Goal: Task Accomplishment & Management: Manage account settings

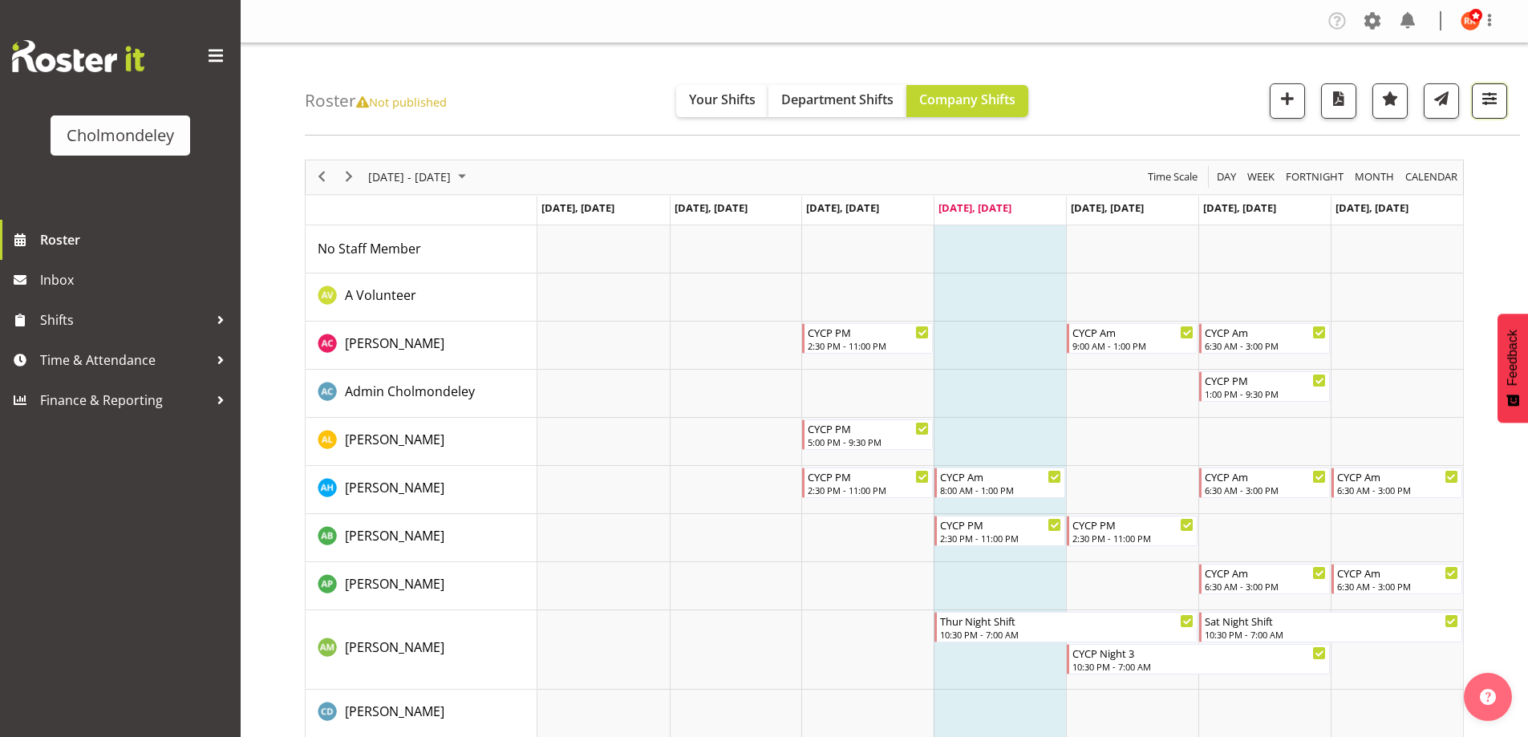
click at [816, 95] on span "button" at bounding box center [1489, 98] width 21 height 21
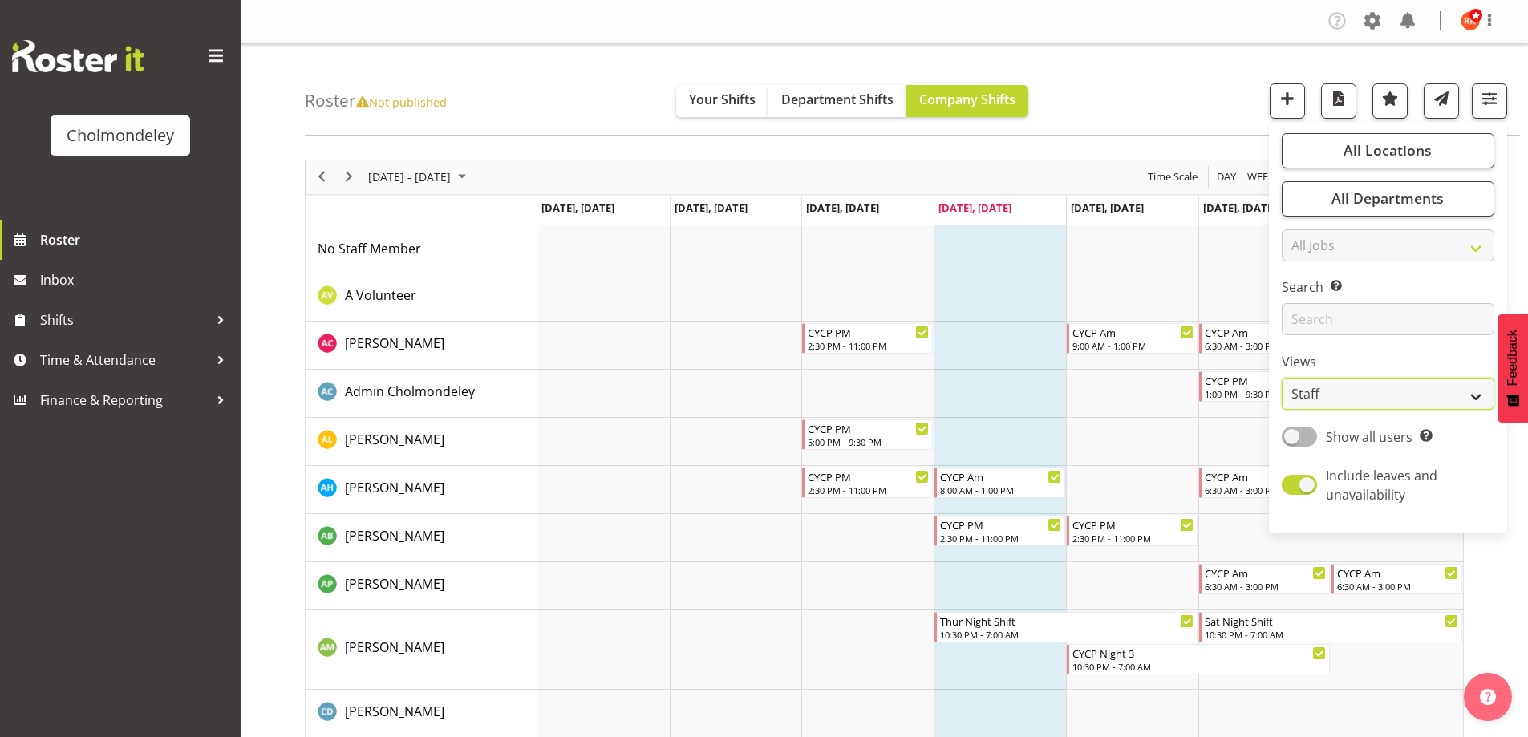
click at [816, 401] on select "Staff Role Shift - Horizontal Shift - Vertical Staff - Location" at bounding box center [1388, 394] width 213 height 32
select select "shift"
click at [816, 378] on select "Staff Role Shift - Horizontal Shift - Vertical Staff - Location" at bounding box center [1388, 394] width 213 height 32
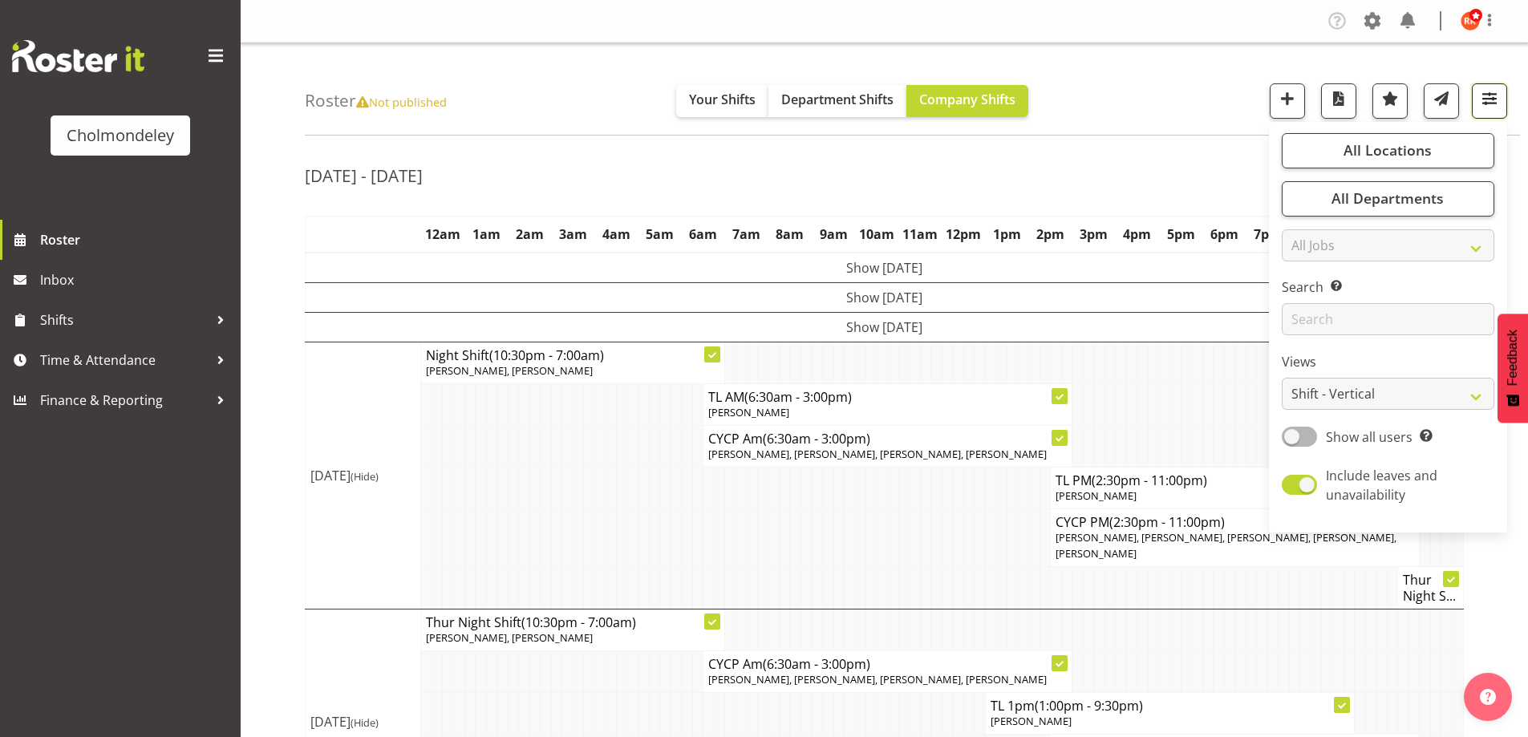
click at [816, 107] on span "button" at bounding box center [1489, 98] width 21 height 21
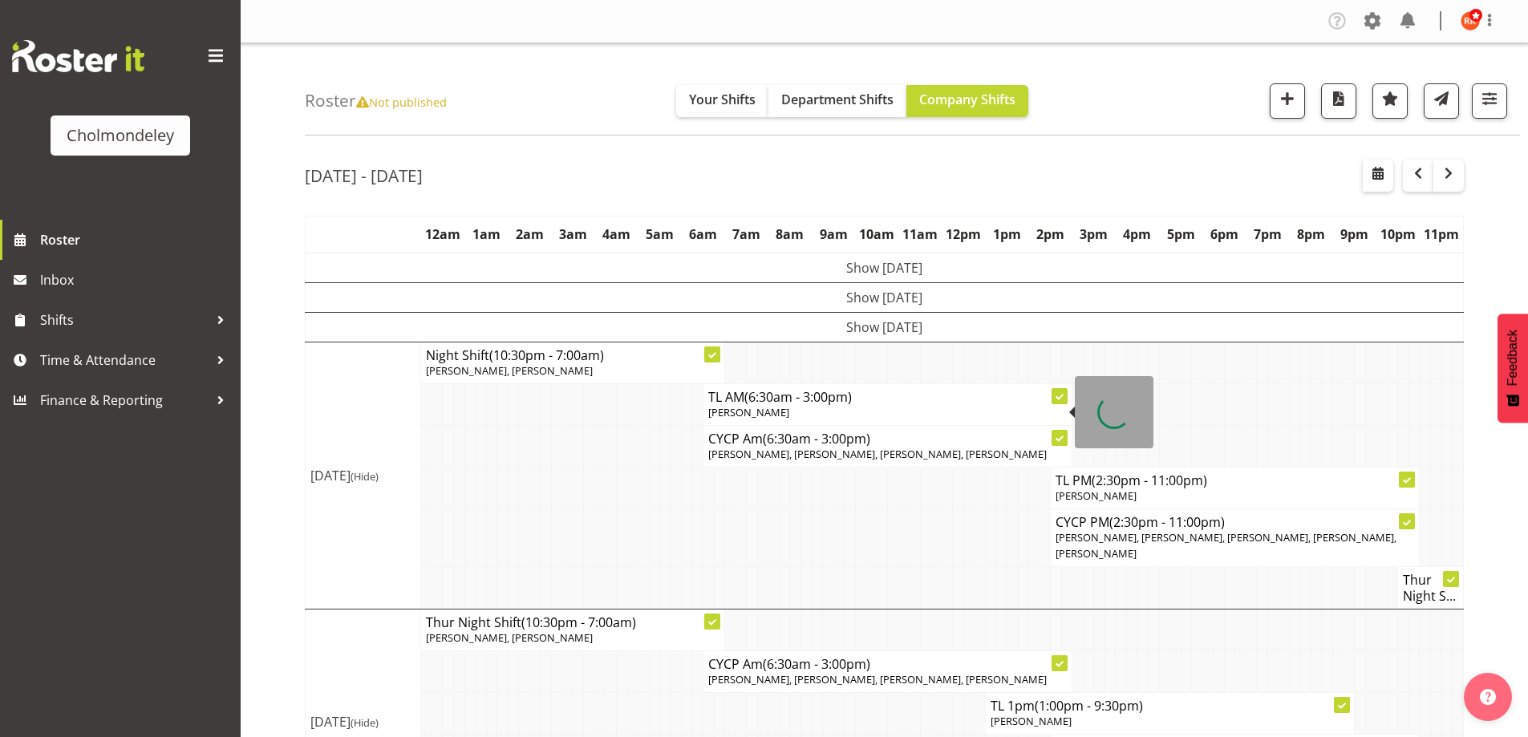
click at [816, 319] on td "Show [DATE]" at bounding box center [885, 327] width 1158 height 30
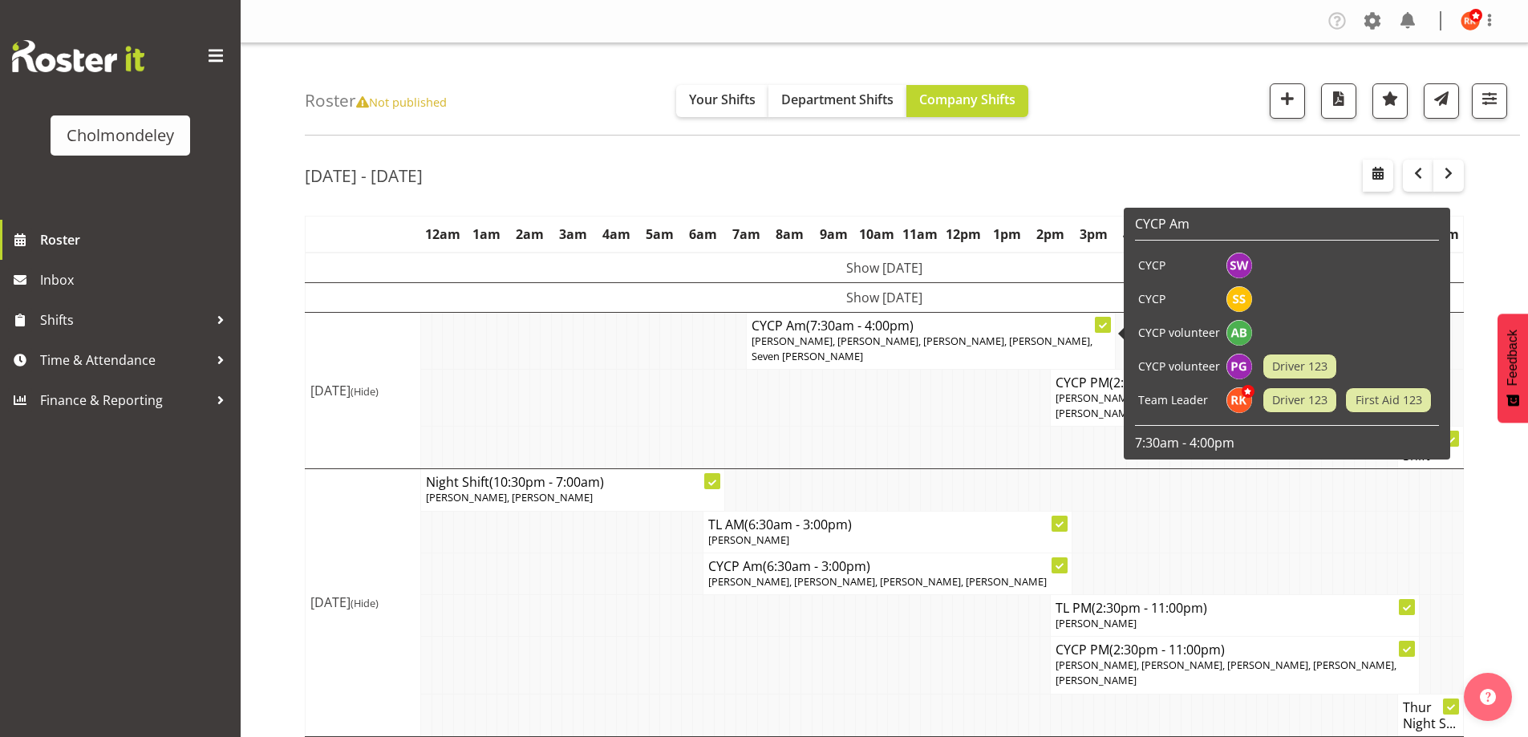
click at [816, 334] on span "[PERSON_NAME], [PERSON_NAME], [PERSON_NAME], [PERSON_NAME], Seven [PERSON_NAME]" at bounding box center [922, 349] width 341 height 30
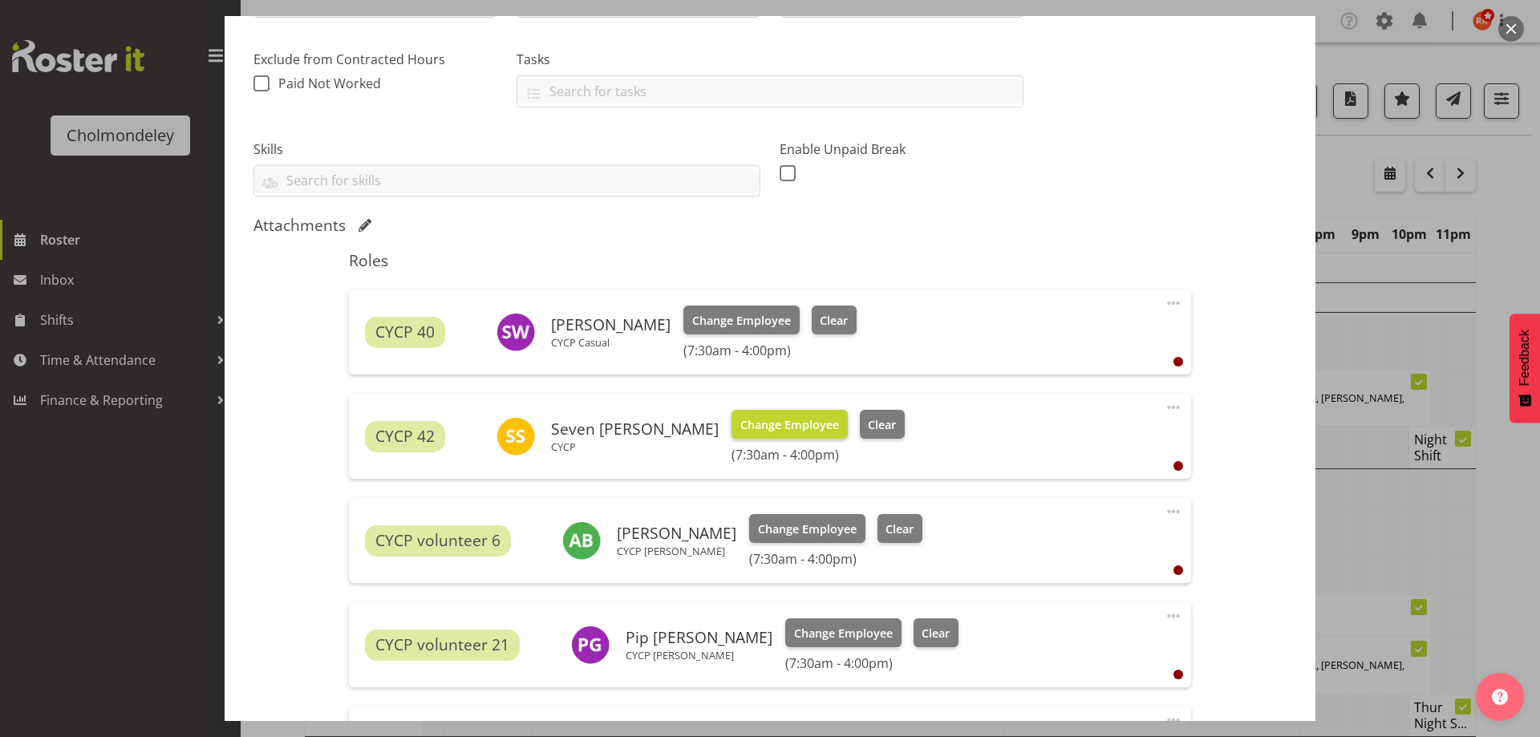
scroll to position [401, 0]
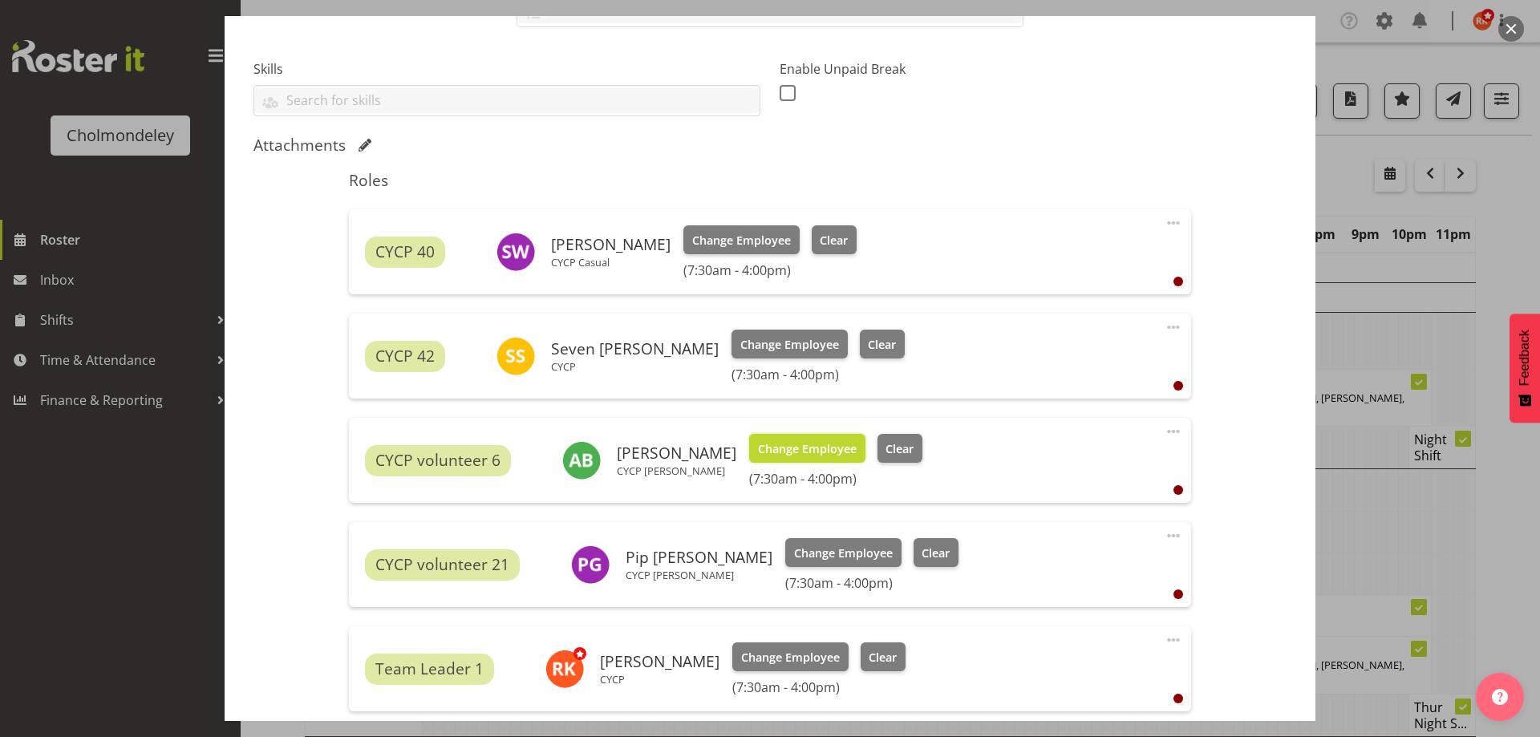
click at [780, 444] on span "Change Employee" at bounding box center [807, 449] width 99 height 18
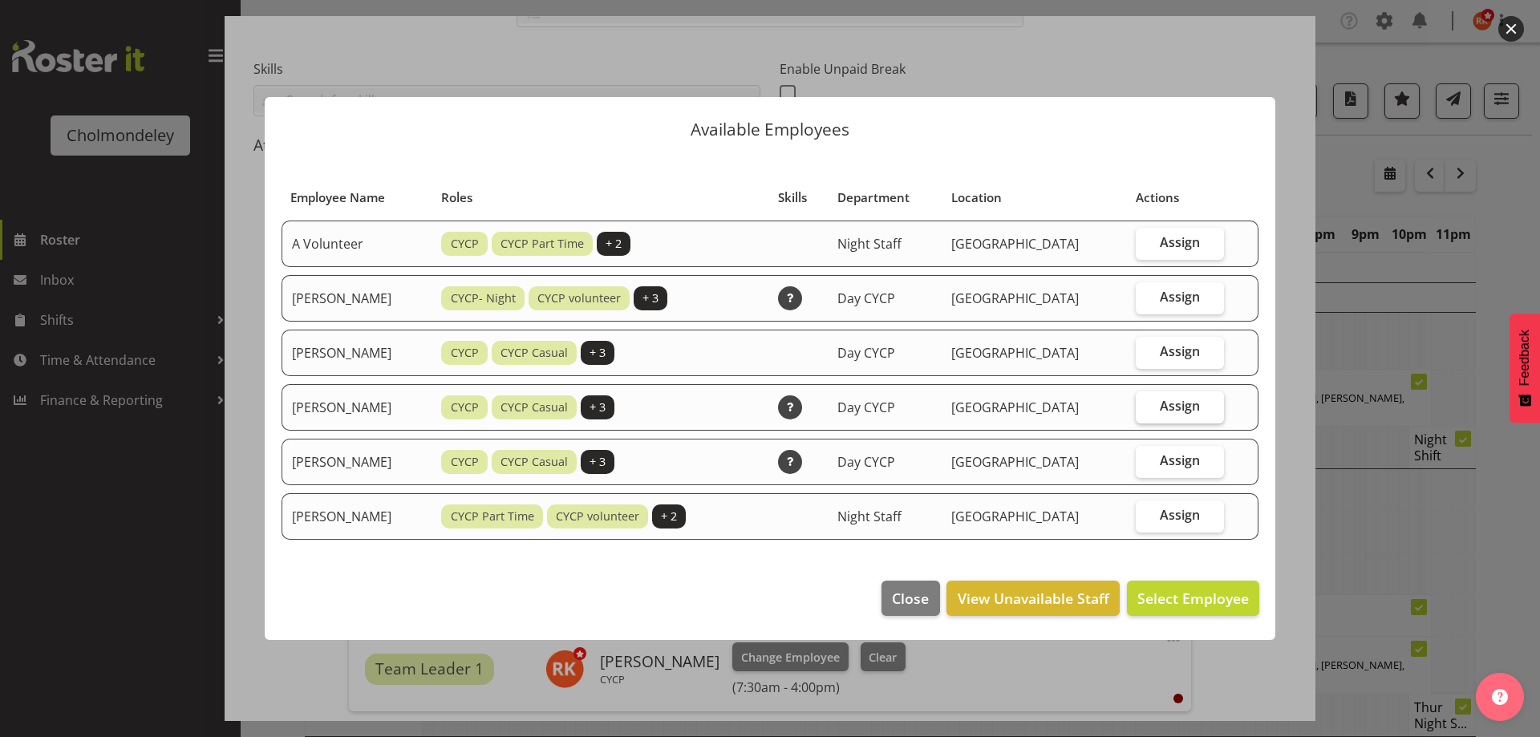
click at [816, 399] on span "Assign" at bounding box center [1180, 406] width 40 height 16
click at [816, 401] on input "Assign" at bounding box center [1141, 406] width 10 height 10
checkbox input "true"
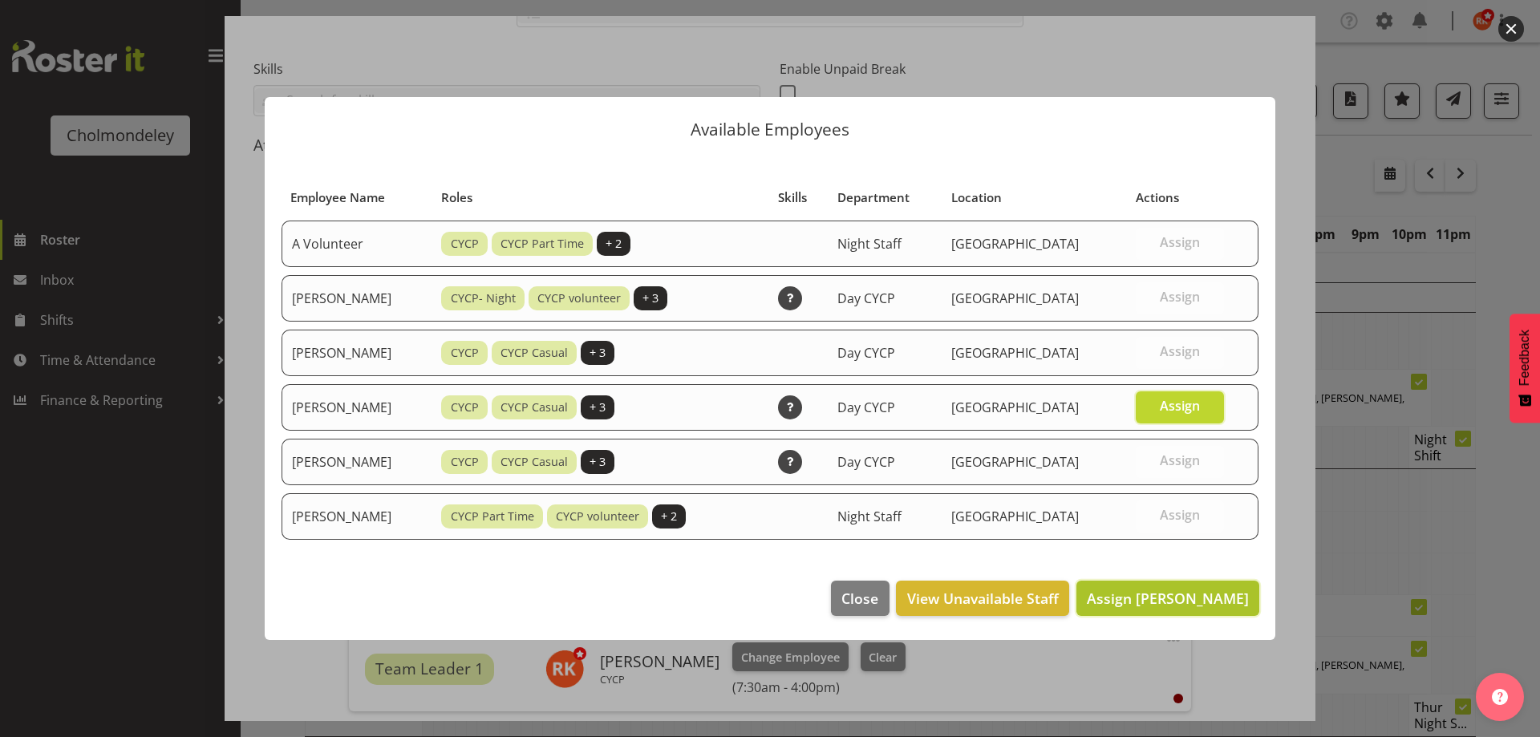
click at [816, 559] on span "Assign [PERSON_NAME]" at bounding box center [1168, 598] width 162 height 19
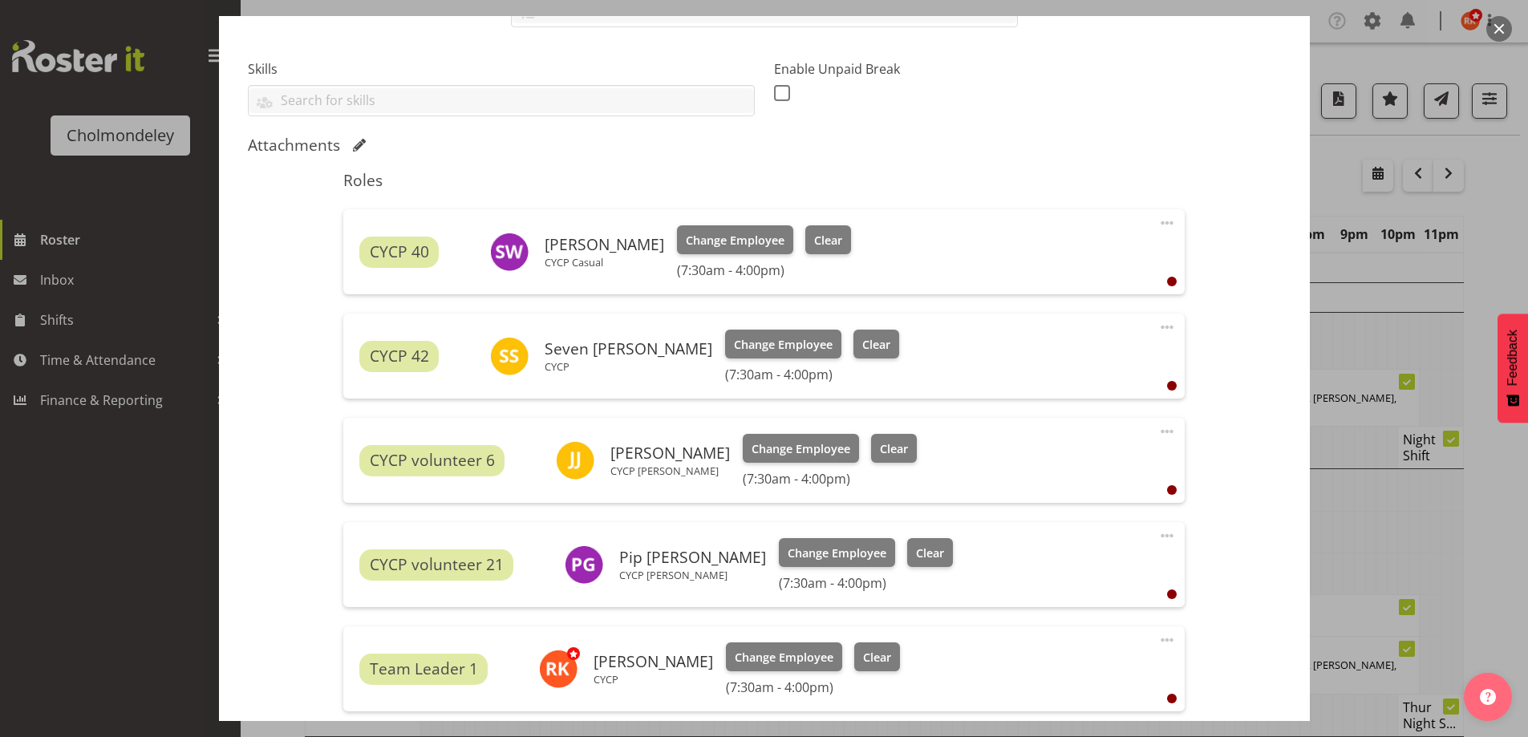
click at [816, 429] on span at bounding box center [1166, 431] width 19 height 19
click at [816, 476] on link "Edit" at bounding box center [1100, 466] width 154 height 29
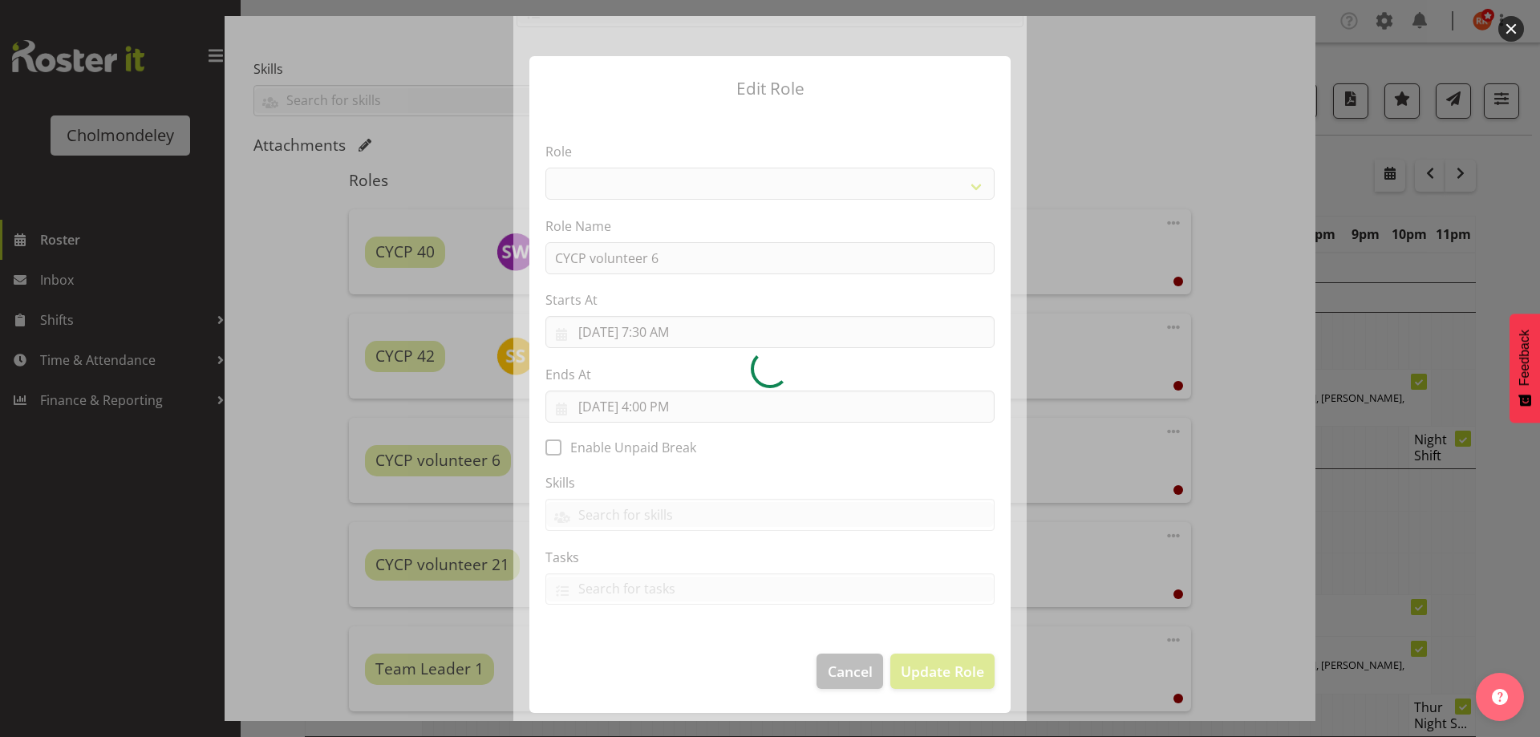
select select "213"
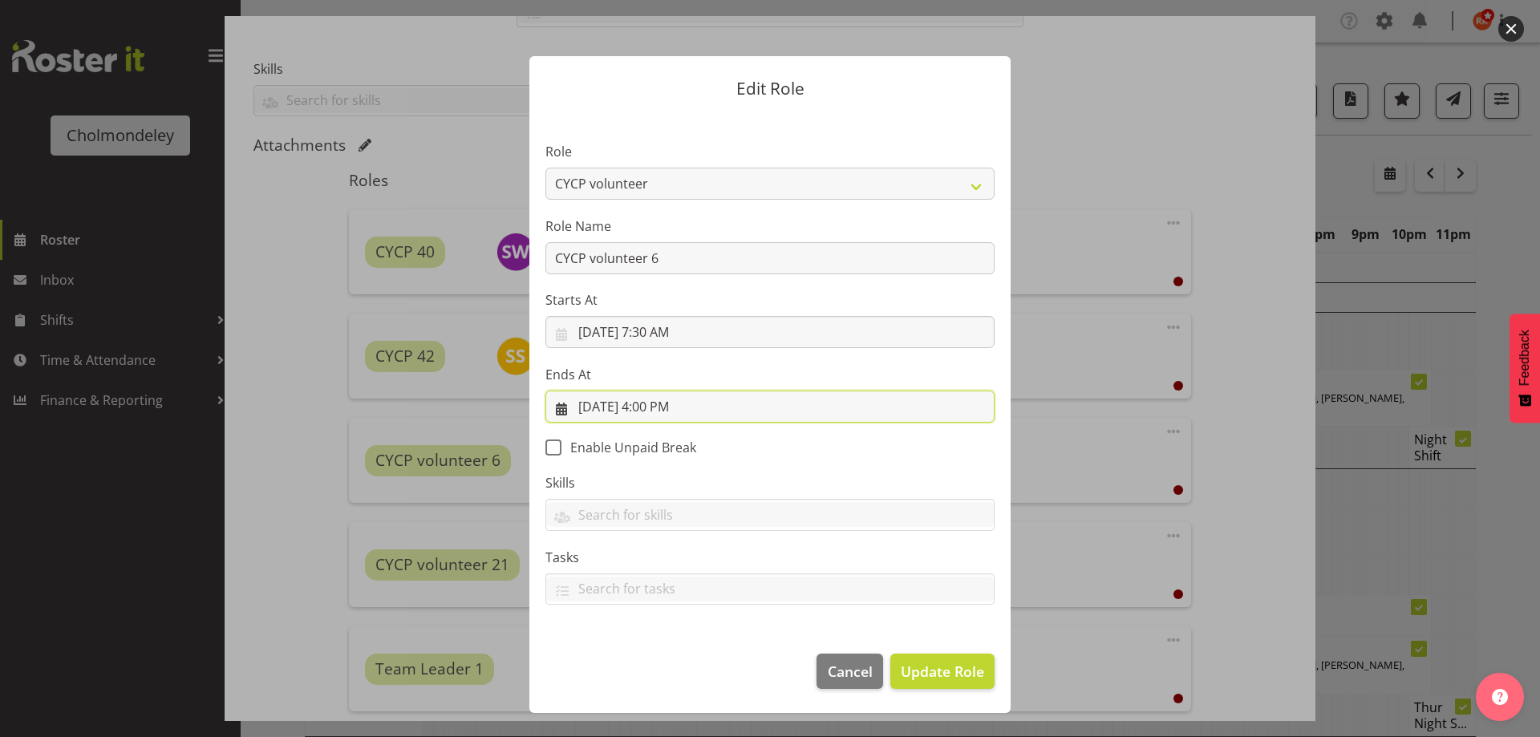
click at [670, 405] on input "[DATE] 4:00 PM" at bounding box center [769, 407] width 449 height 32
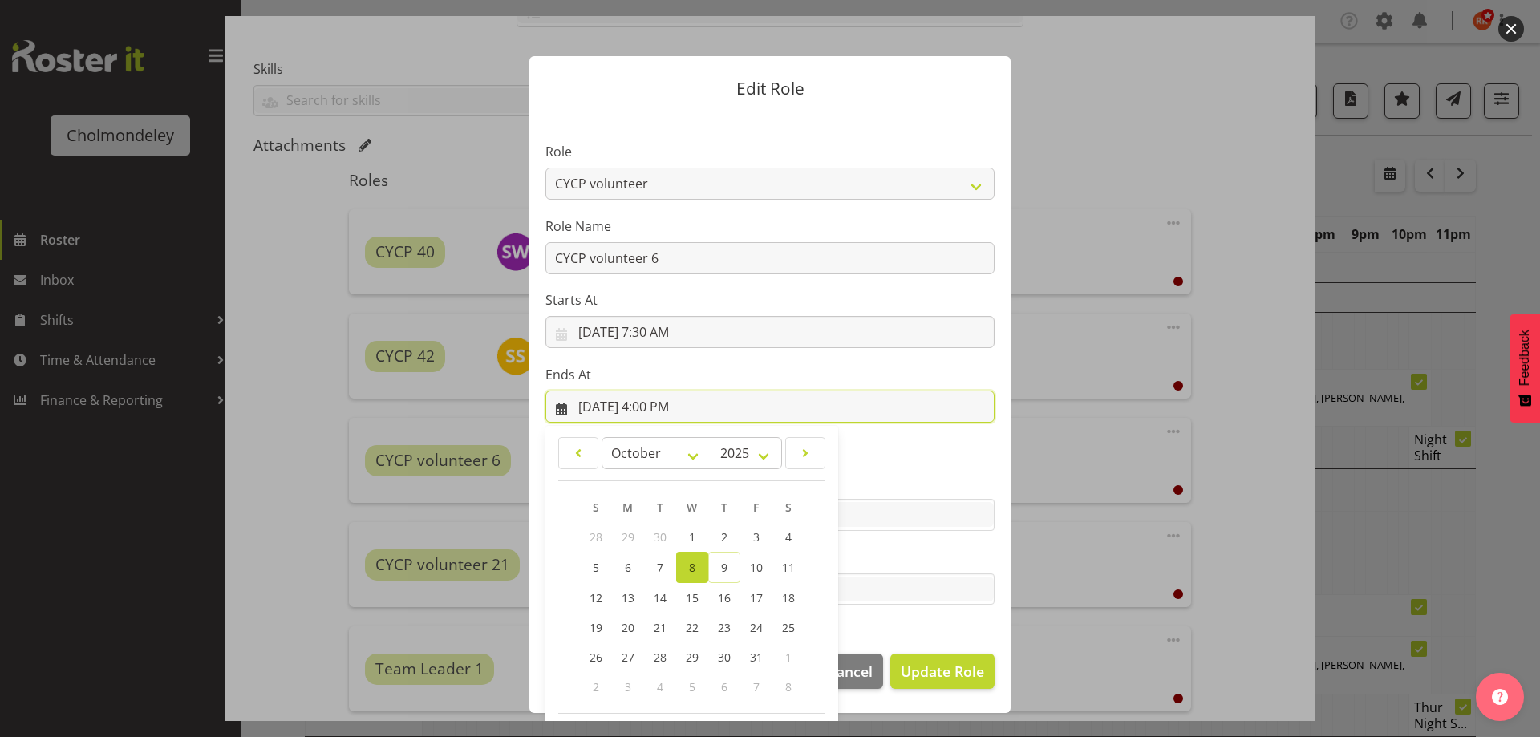
scroll to position [68, 0]
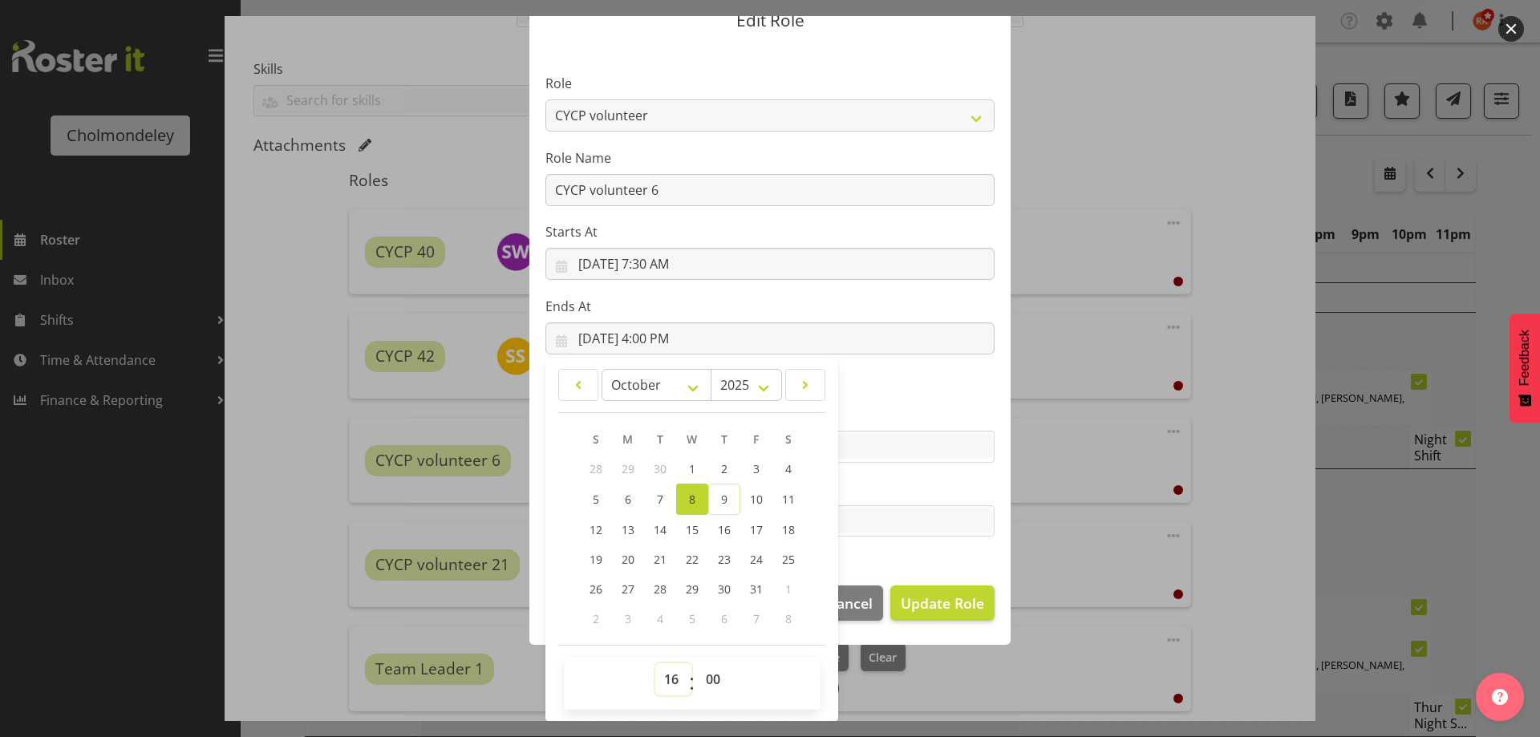
click at [666, 559] on select "00 01 02 03 04 05 06 07 08 09 10 11 12 13 14 15 16 17 18 19 20 21 22 23" at bounding box center [673, 679] width 36 height 32
select select "13"
click at [655, 559] on select "00 01 02 03 04 05 06 07 08 09 10 11 12 13 14 15 16 17 18 19 20 21 22 23" at bounding box center [673, 679] width 36 height 32
type input "[DATE] 1:00 PM"
click at [816, 412] on label "Skills" at bounding box center [769, 414] width 449 height 19
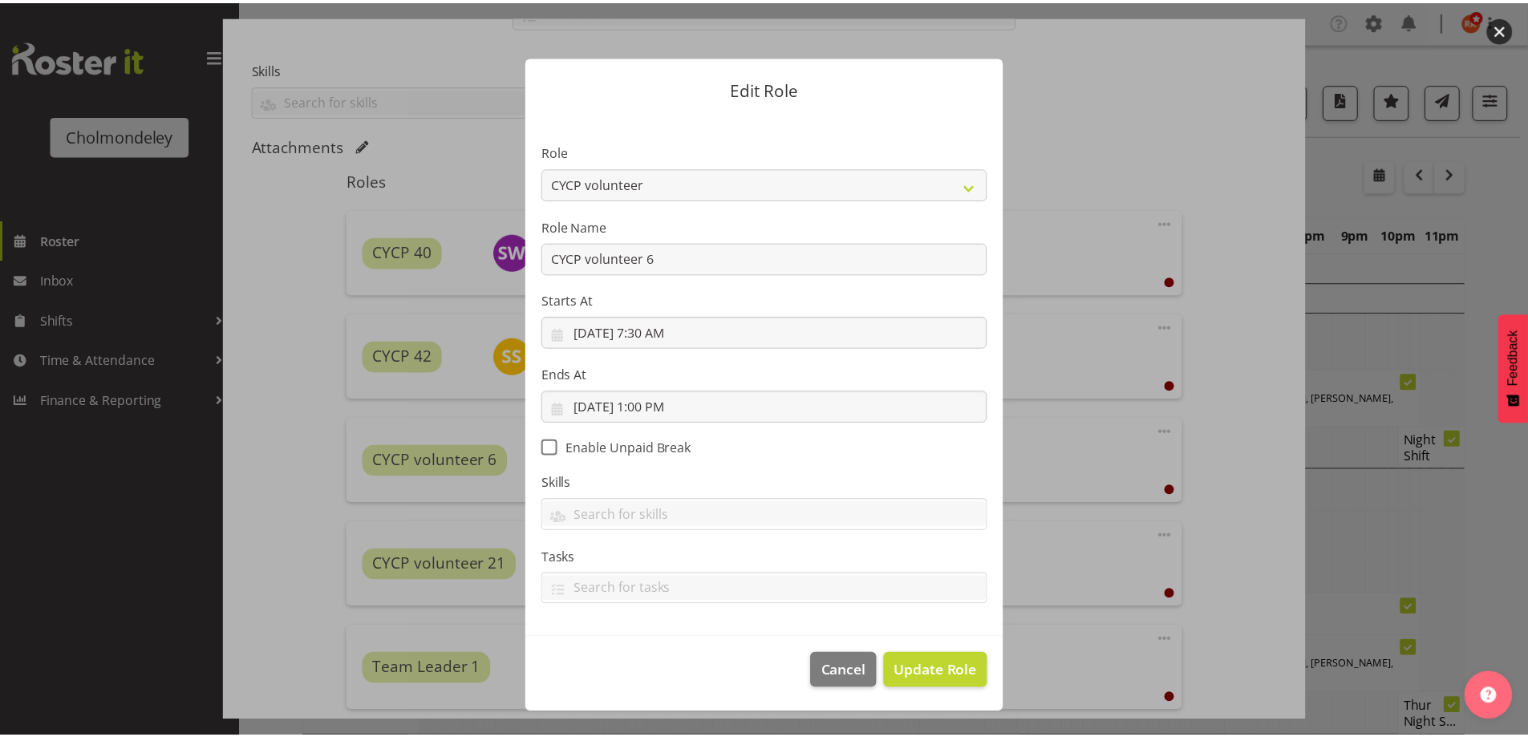
scroll to position [0, 0]
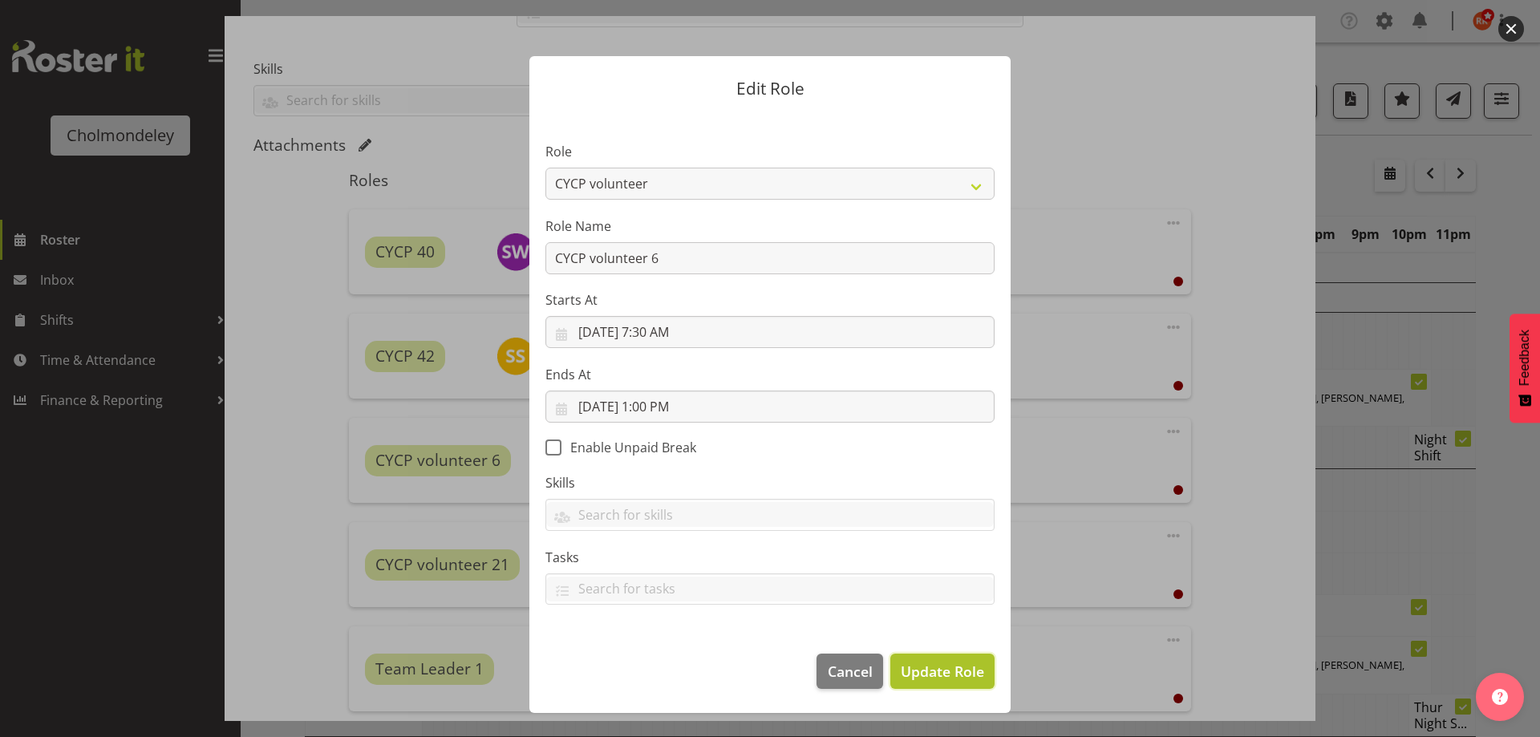
click at [816, 559] on span "Update Role" at bounding box center [942, 671] width 83 height 21
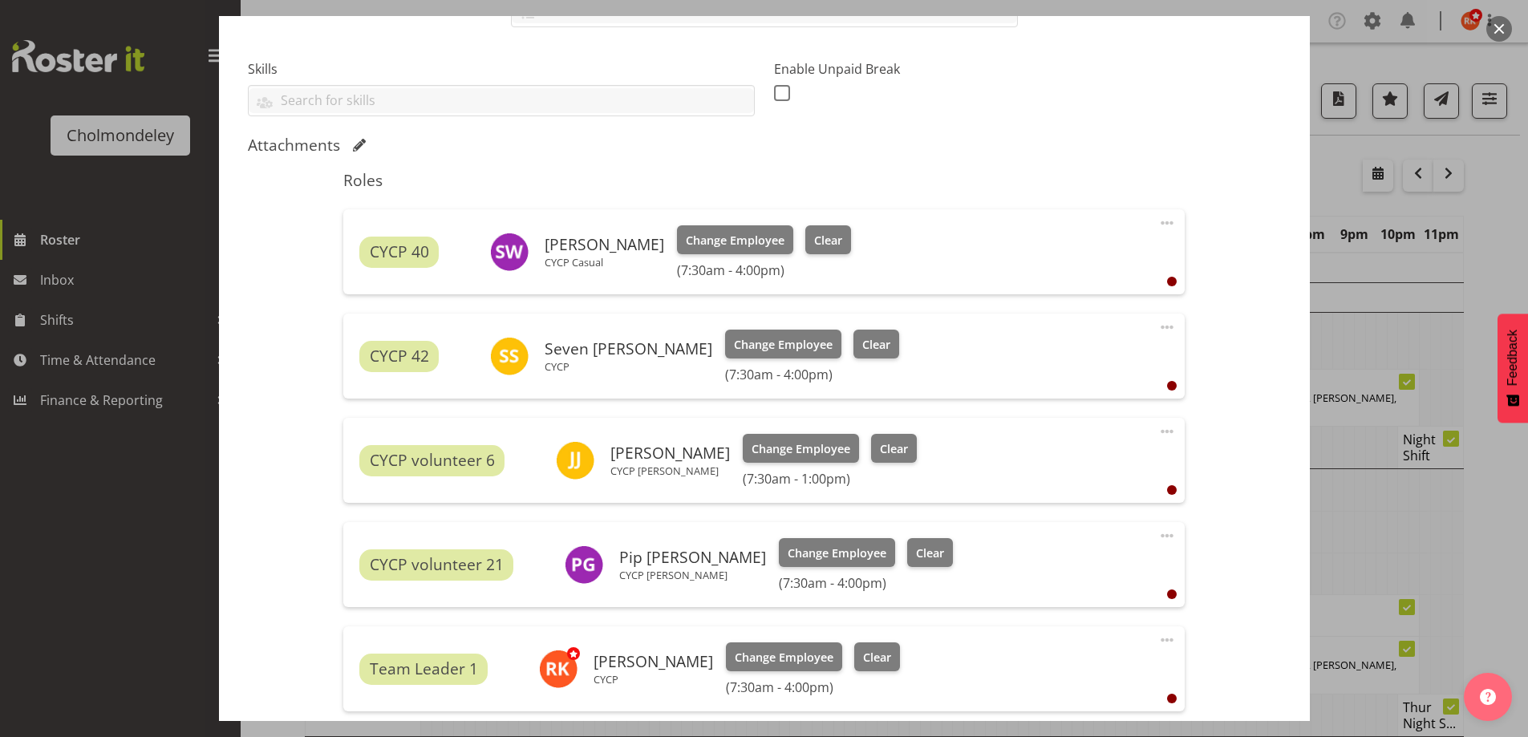
scroll to position [608, 0]
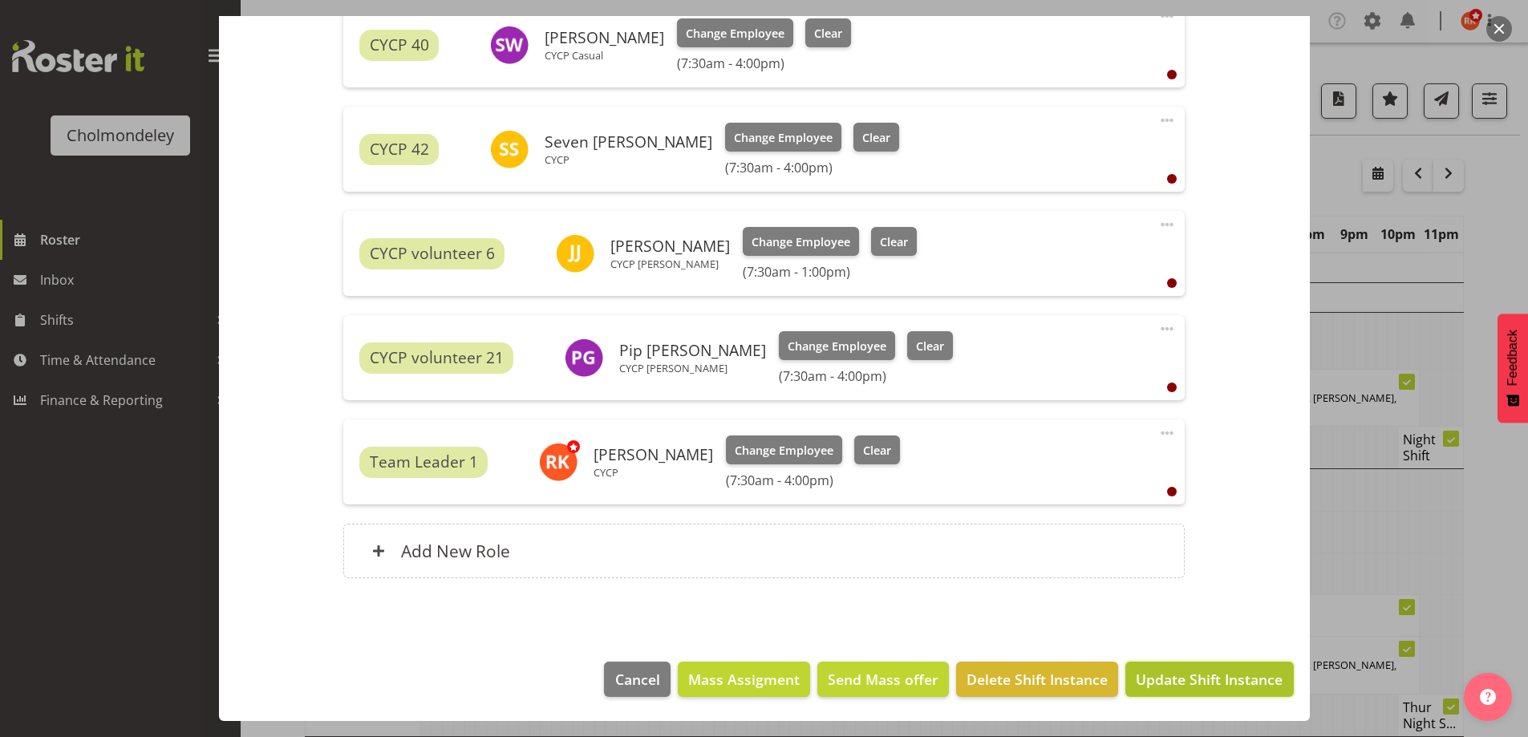
click at [816, 559] on span "Update Shift Instance" at bounding box center [1209, 679] width 147 height 21
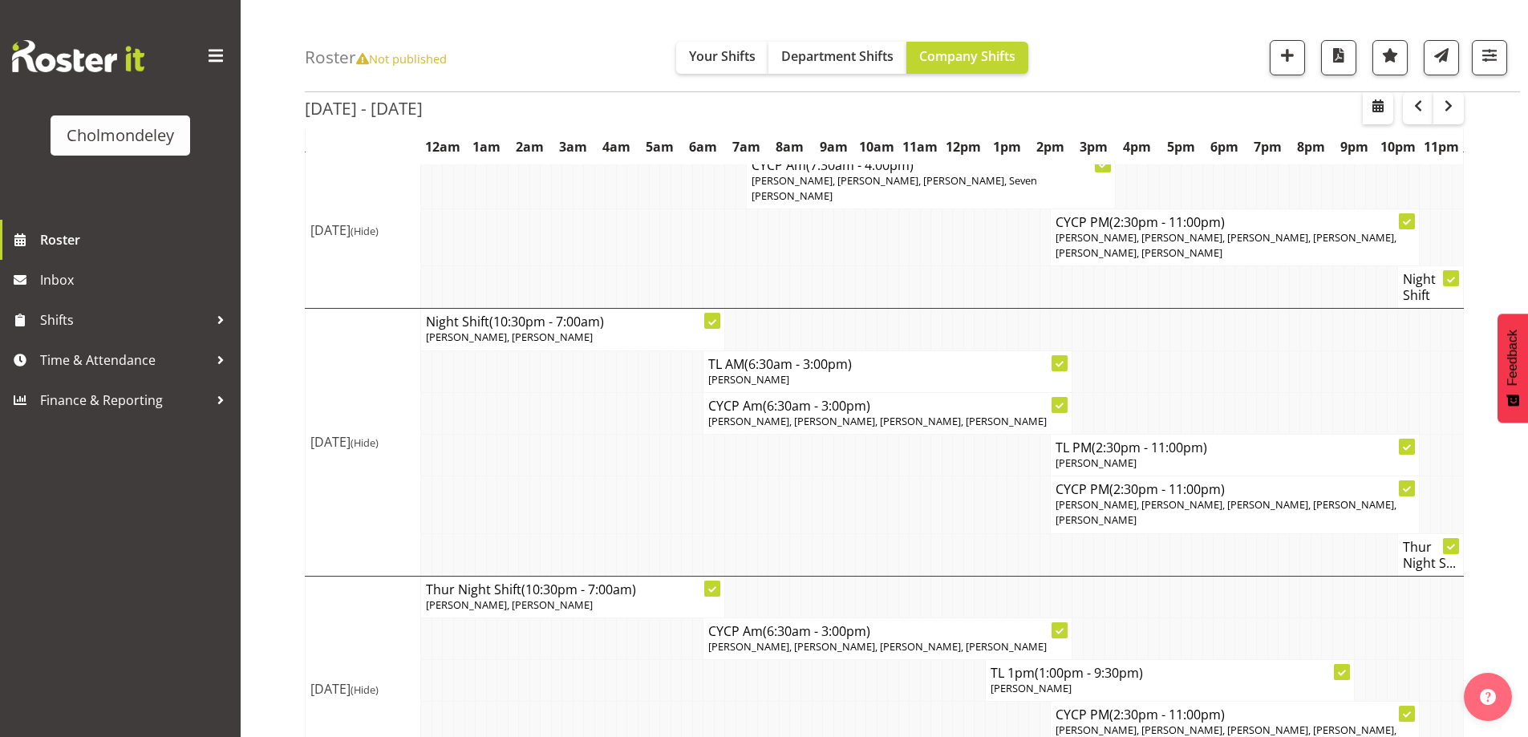
scroll to position [0, 0]
